Goal: Task Accomplishment & Management: Use online tool/utility

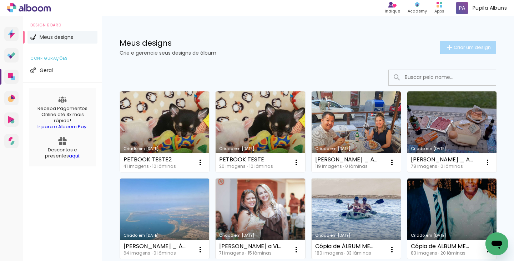
click at [468, 46] on span "Criar um design" at bounding box center [472, 47] width 37 height 5
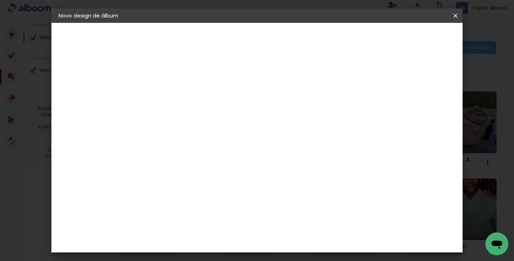
click at [175, 101] on input at bounding box center [175, 95] width 0 height 11
type input "p"
type input "[PERSON_NAME]"
type paper-input "[PERSON_NAME]"
click at [0, 0] on slot "Avançar" at bounding box center [0, 0] width 0 height 0
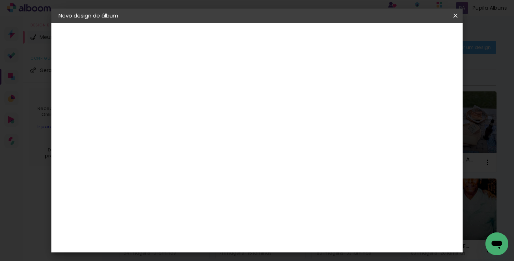
click at [0, 0] on slot "Tamanho Livre" at bounding box center [0, 0] width 0 height 0
click at [0, 0] on slot "Avançar" at bounding box center [0, 0] width 0 height 0
drag, startPoint x: 153, startPoint y: 190, endPoint x: 160, endPoint y: 190, distance: 6.8
click at [160, 190] on input "30" at bounding box center [153, 189] width 19 height 11
type input "20"
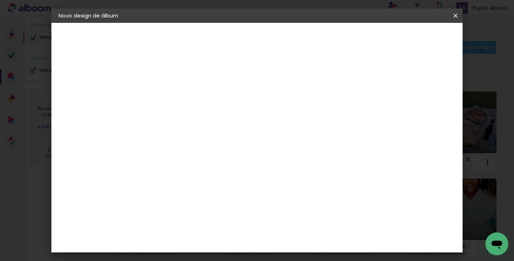
type paper-input "20"
drag, startPoint x: 296, startPoint y: 234, endPoint x: 304, endPoint y: 233, distance: 8.0
click at [304, 233] on input "60" at bounding box center [296, 233] width 19 height 11
type input "40"
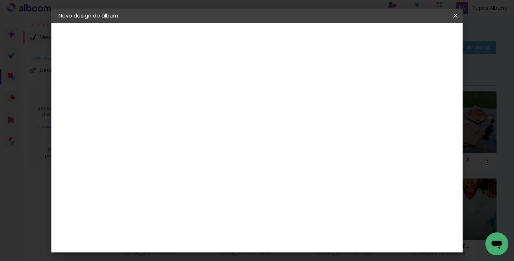
type paper-input "40"
click at [376, 60] on div at bounding box center [372, 59] width 6 height 6
type paper-checkbox "on"
click at [411, 36] on span "Iniciar design" at bounding box center [395, 37] width 32 height 5
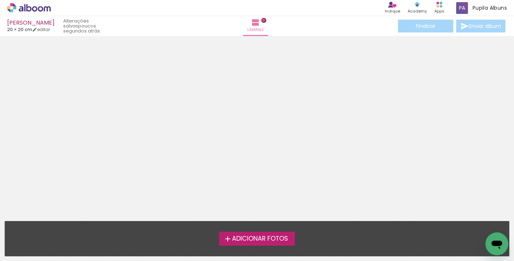
click at [263, 241] on span "Adicionar Fotos" at bounding box center [260, 239] width 56 height 6
click at [0, 0] on input "file" at bounding box center [0, 0] width 0 height 0
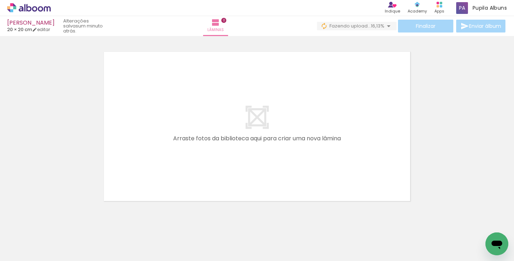
scroll to position [0, 495]
